Goal: Transaction & Acquisition: Purchase product/service

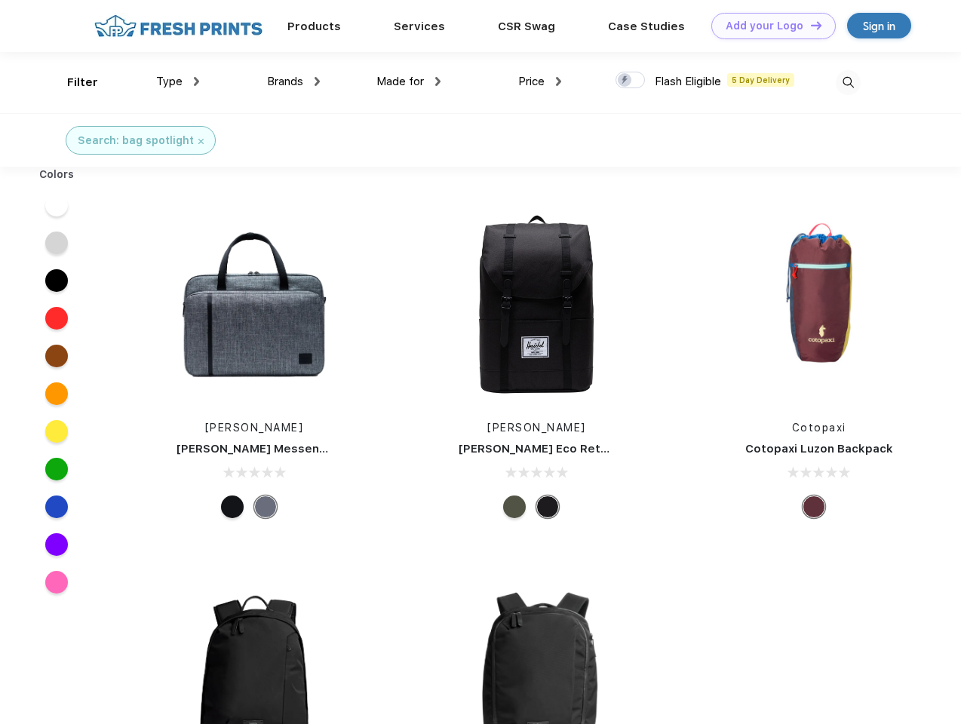
click at [768, 26] on link "Add your Logo Design Tool" at bounding box center [773, 26] width 124 height 26
click at [0, 0] on div "Design Tool" at bounding box center [0, 0] width 0 height 0
click at [809, 25] on link "Add your Logo Design Tool" at bounding box center [773, 26] width 124 height 26
click at [72, 82] on div "Filter" at bounding box center [82, 82] width 31 height 17
click at [178, 81] on span "Type" at bounding box center [169, 82] width 26 height 14
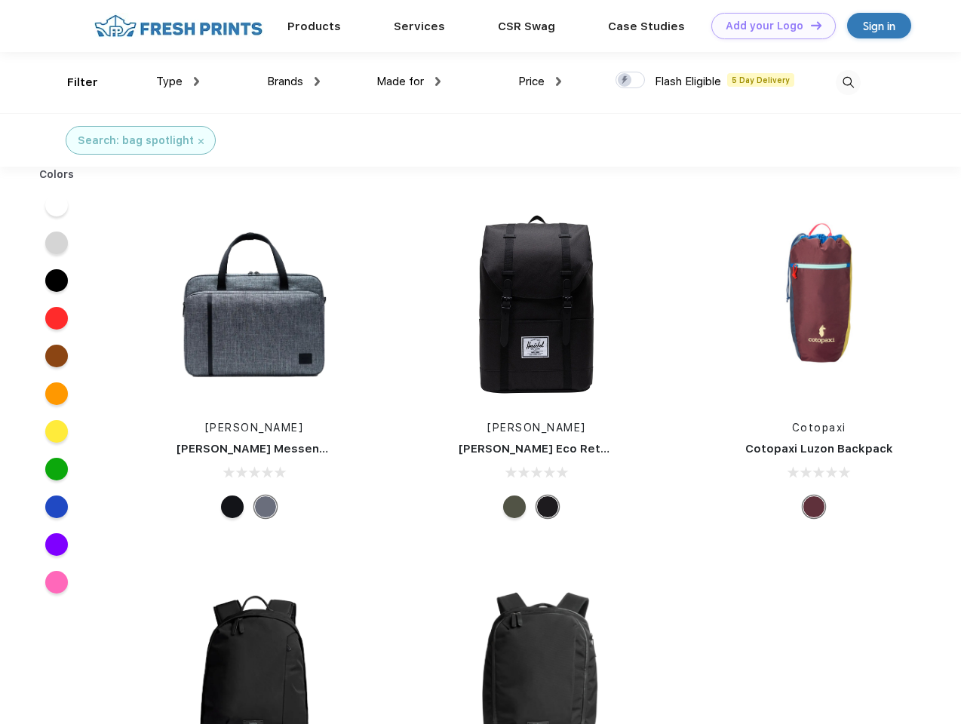
click at [293, 81] on span "Brands" at bounding box center [285, 82] width 36 height 14
click at [409, 81] on span "Made for" at bounding box center [400, 82] width 48 height 14
click at [540, 81] on span "Price" at bounding box center [531, 82] width 26 height 14
click at [630, 81] on div at bounding box center [629, 80] width 29 height 17
click at [625, 81] on input "checkbox" at bounding box center [620, 76] width 10 height 10
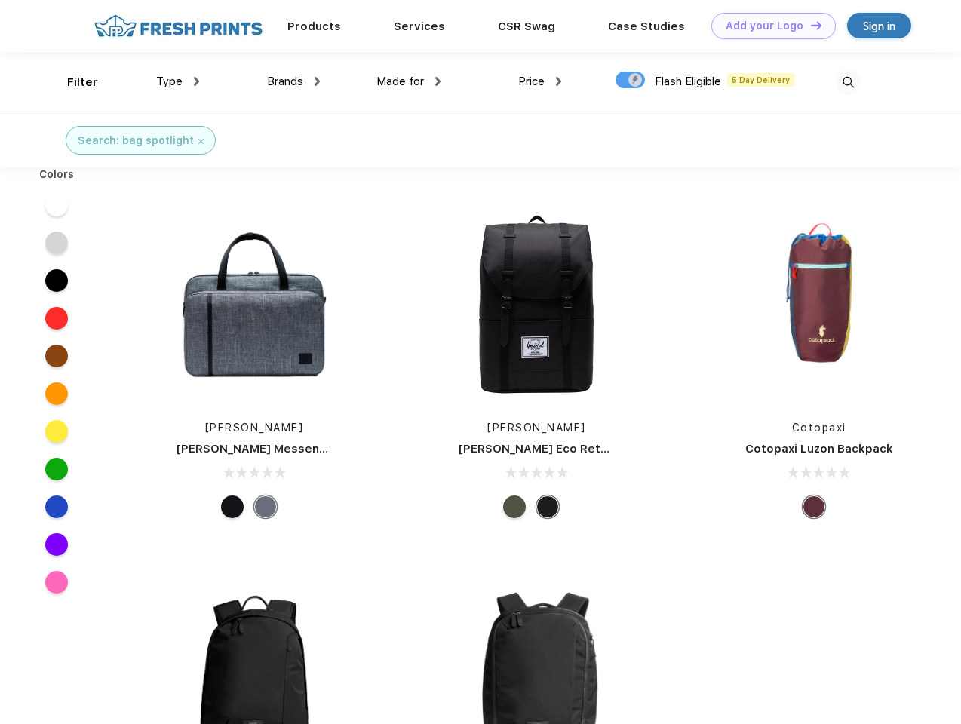
click at [848, 82] on img at bounding box center [848, 82] width 25 height 25
